Goal: Information Seeking & Learning: Learn about a topic

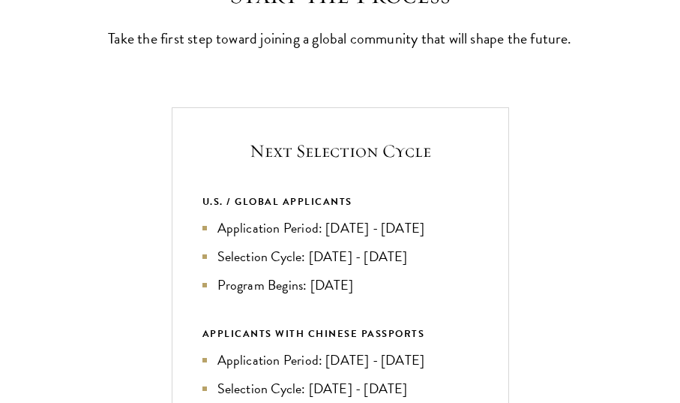
scroll to position [452, 0]
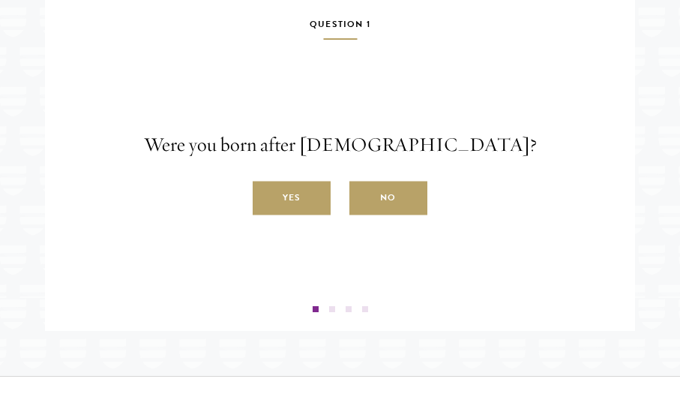
scroll to position [2325, 0]
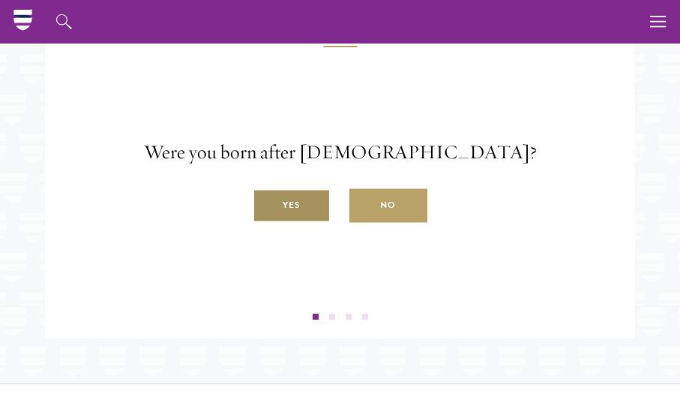
click at [282, 223] on label "Yes" at bounding box center [292, 206] width 78 height 34
click at [266, 204] on input "Yes" at bounding box center [260, 198] width 14 height 14
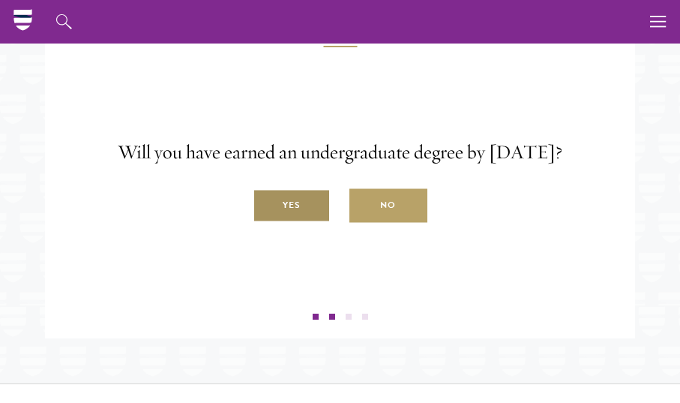
click at [299, 223] on label "Yes" at bounding box center [292, 206] width 78 height 34
click at [266, 204] on input "Yes" at bounding box center [260, 198] width 14 height 14
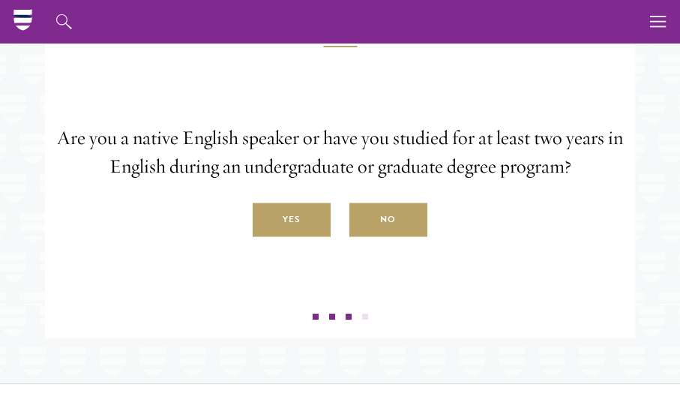
click at [299, 233] on label "Yes" at bounding box center [292, 220] width 78 height 34
click at [266, 218] on input "Yes" at bounding box center [260, 212] width 14 height 14
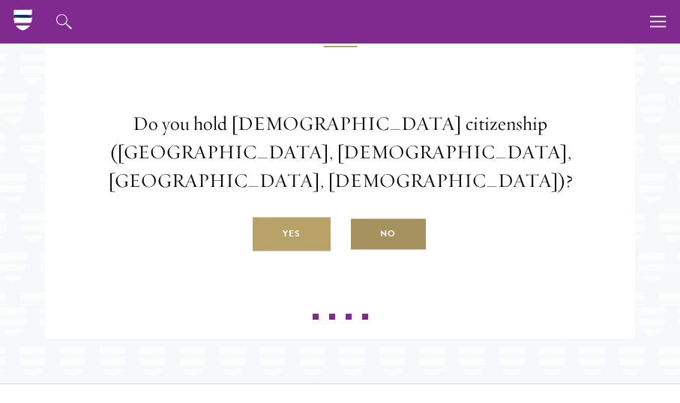
click at [371, 246] on label "No" at bounding box center [389, 235] width 78 height 34
click at [363, 233] on input "No" at bounding box center [357, 226] width 14 height 14
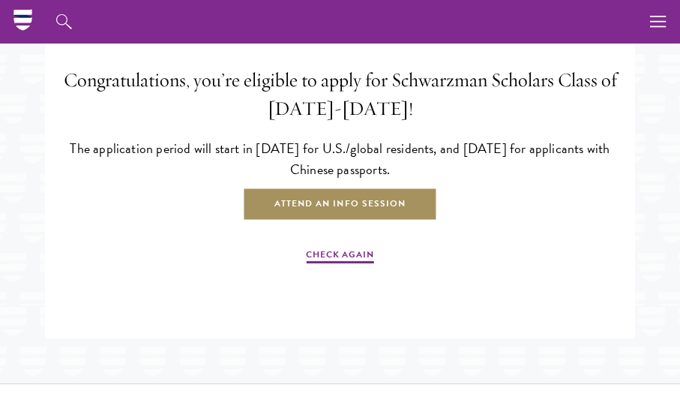
click at [362, 221] on link "Attend an Info Session" at bounding box center [340, 205] width 194 height 34
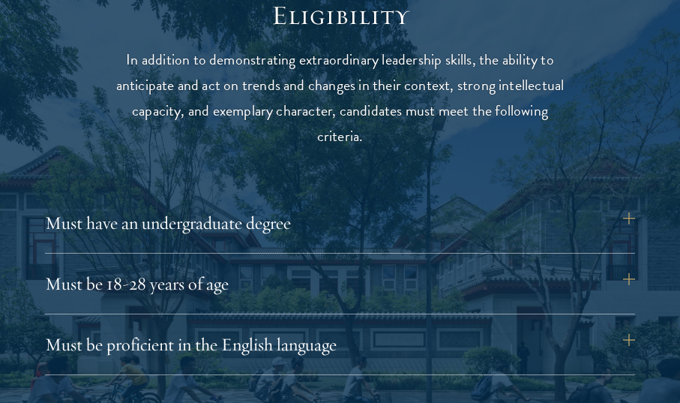
scroll to position [1957, 0]
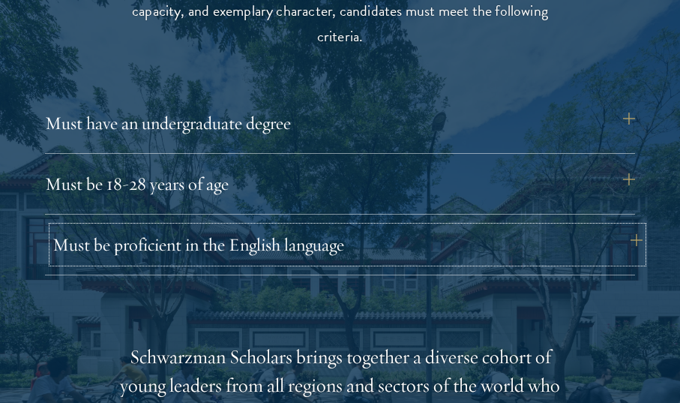
click at [616, 240] on button "Must be proficient in the English language" at bounding box center [348, 245] width 590 height 36
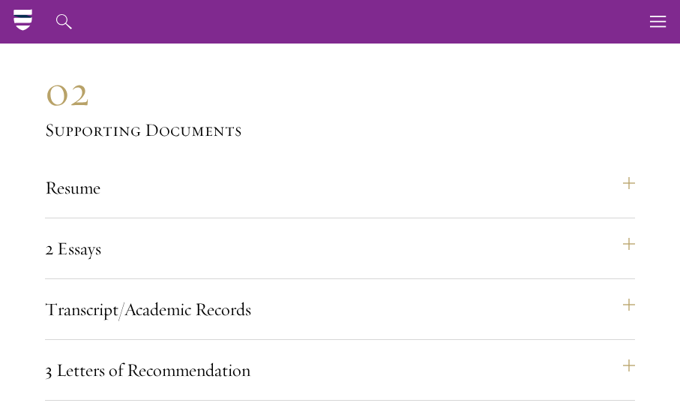
scroll to position [4681, 0]
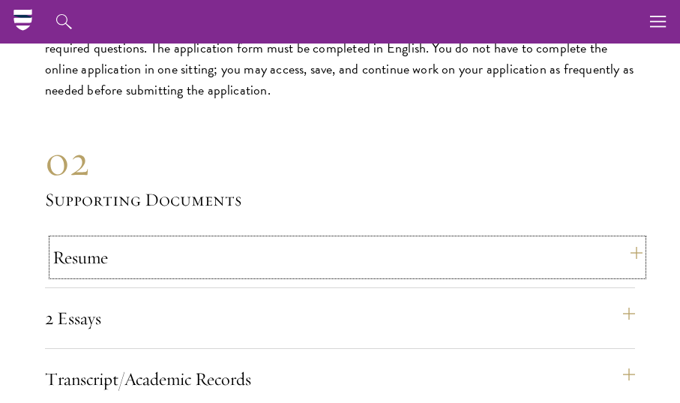
click at [607, 256] on button "Resume" at bounding box center [348, 257] width 590 height 36
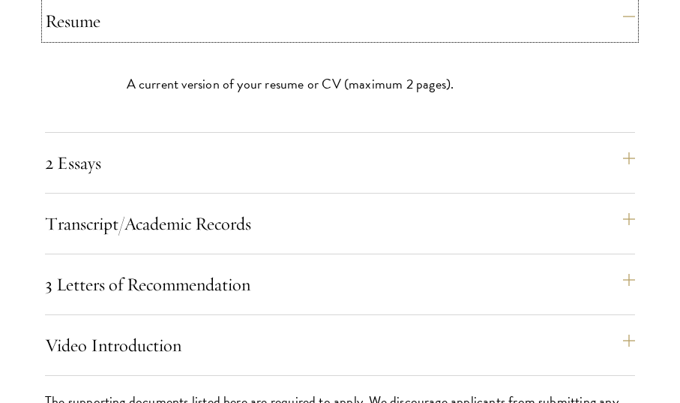
scroll to position [4567, 0]
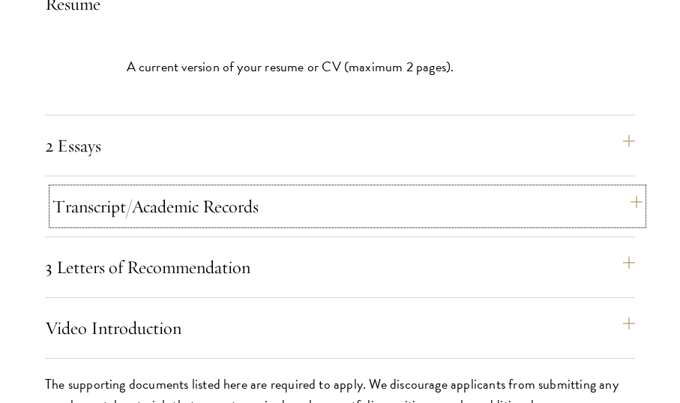
click at [494, 214] on button "Transcript/Academic Records" at bounding box center [348, 206] width 590 height 36
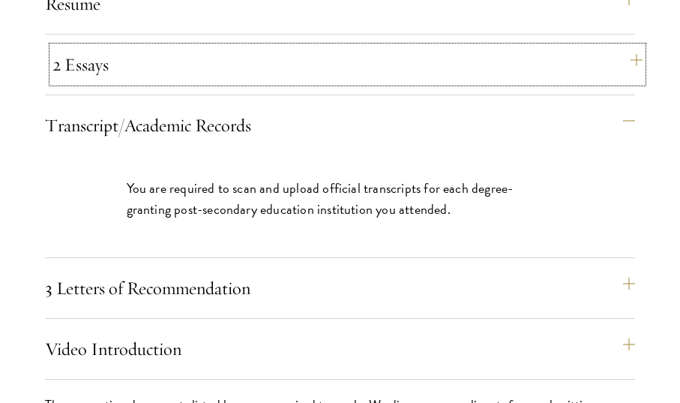
click at [390, 71] on button "2 Essays" at bounding box center [348, 65] width 590 height 36
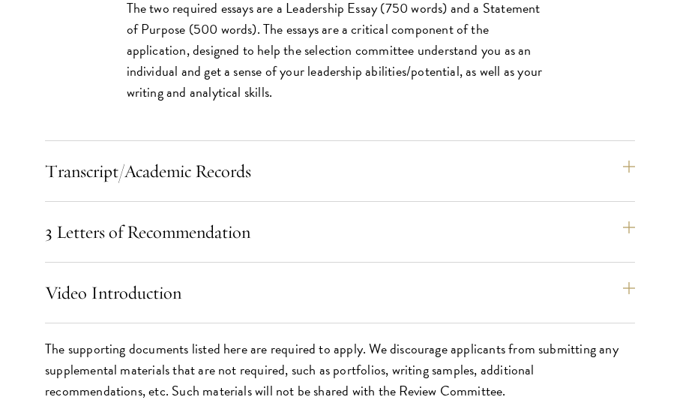
scroll to position [4738, 0]
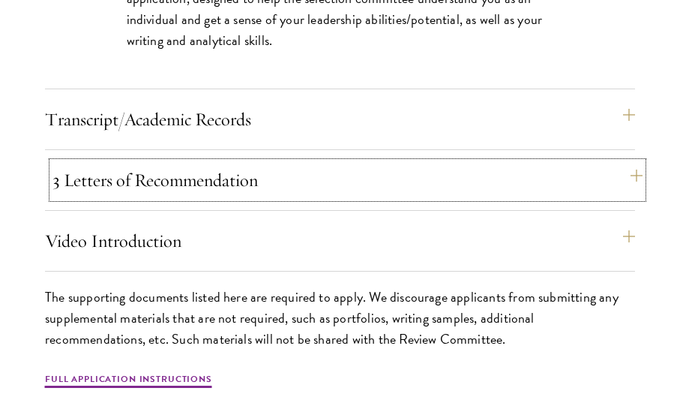
click at [532, 167] on button "3 Letters of Recommendation" at bounding box center [348, 180] width 590 height 36
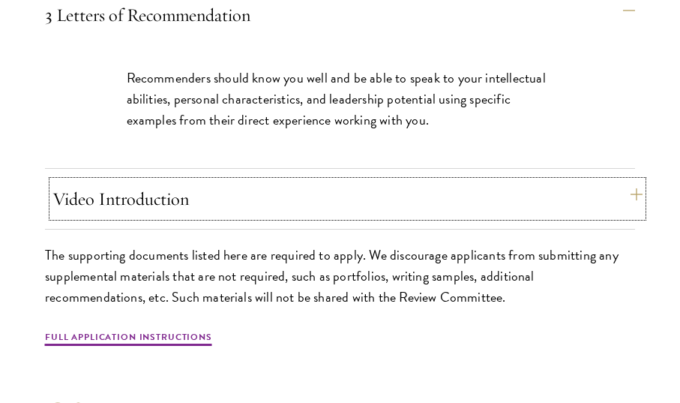
click at [502, 188] on button "Video Introduction" at bounding box center [348, 199] width 590 height 36
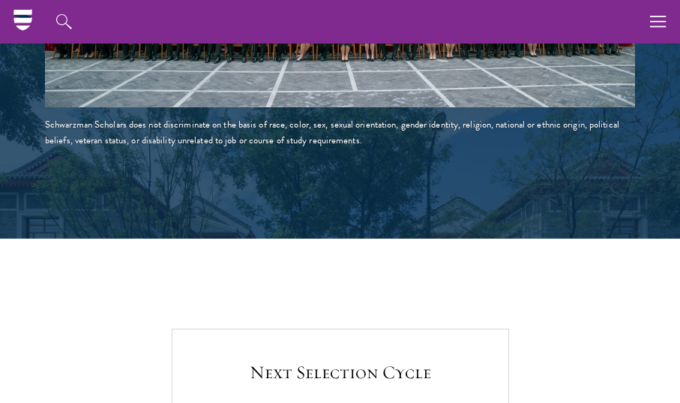
scroll to position [2670, 0]
